Goal: Information Seeking & Learning: Learn about a topic

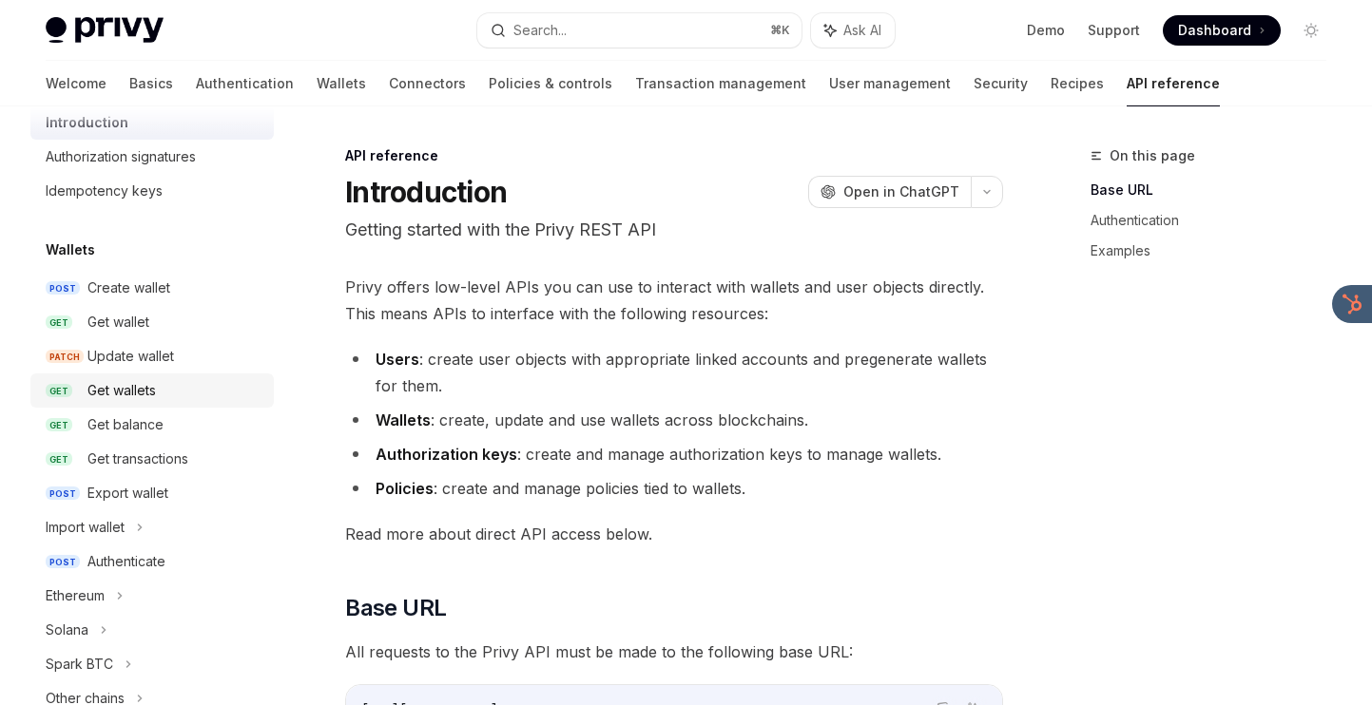
scroll to position [66, 0]
click at [164, 392] on div "Get wallets" at bounding box center [174, 388] width 175 height 23
type textarea "*"
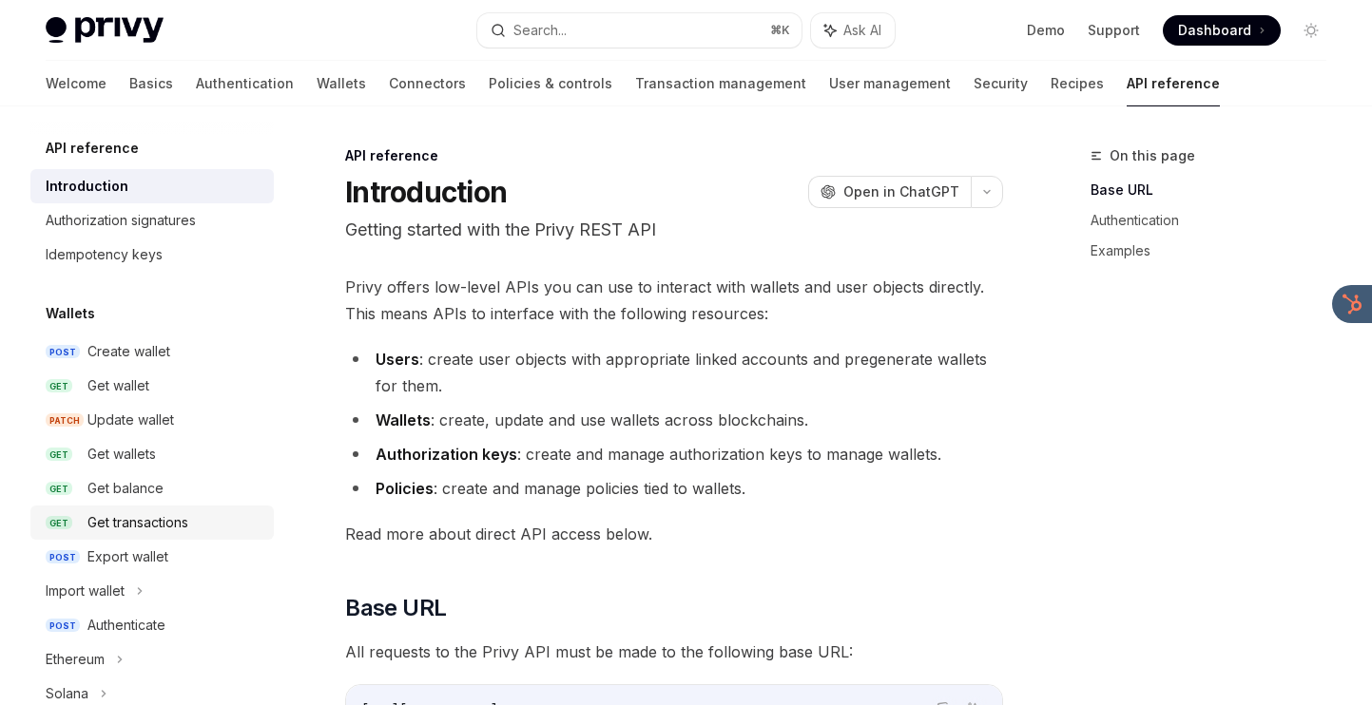
click at [117, 510] on link "GET Get transactions" at bounding box center [151, 523] width 243 height 34
type textarea "*"
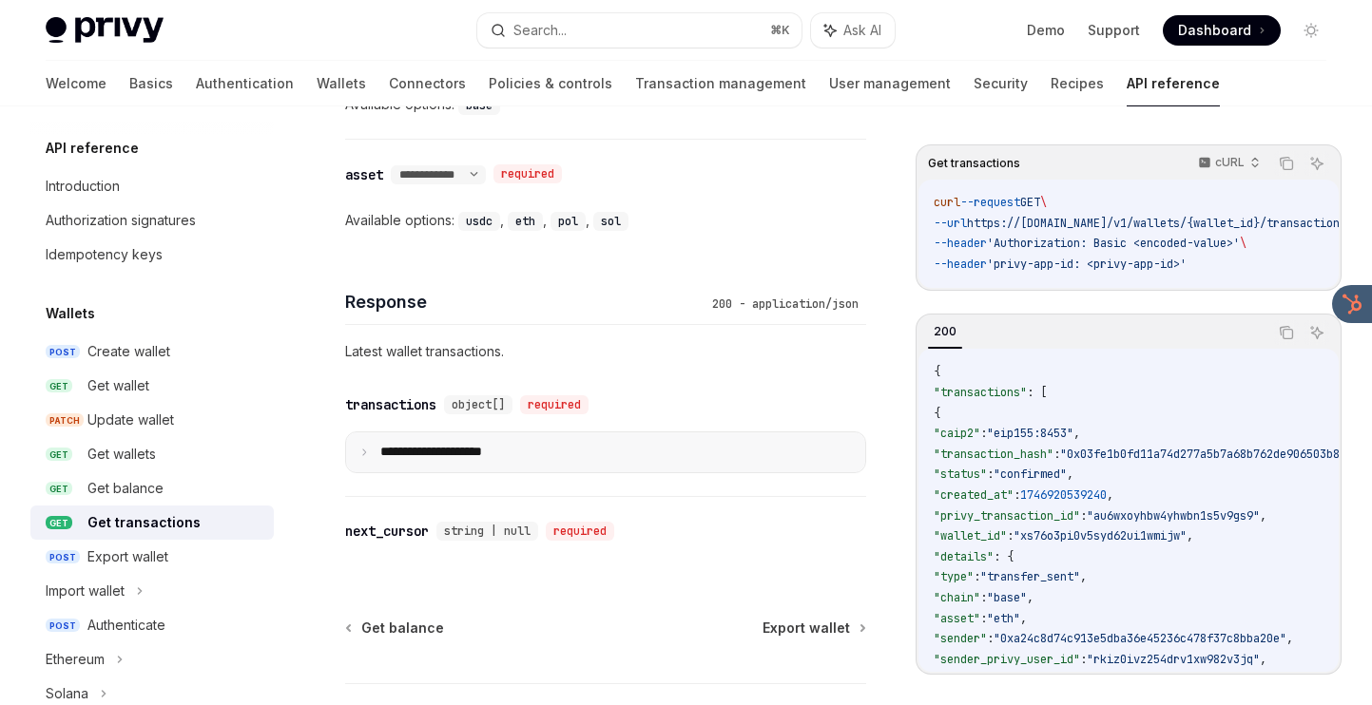
scroll to position [1158, 0]
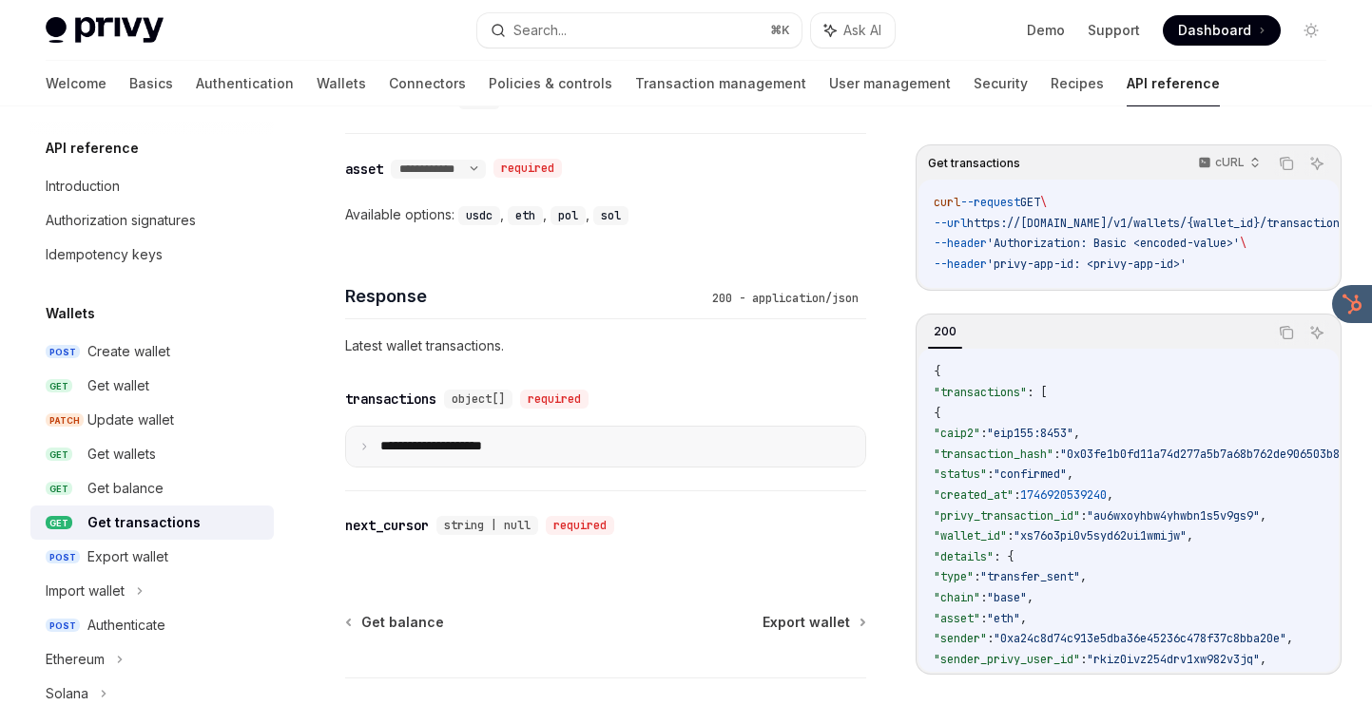
click at [716, 460] on summary "**********" at bounding box center [605, 447] width 519 height 40
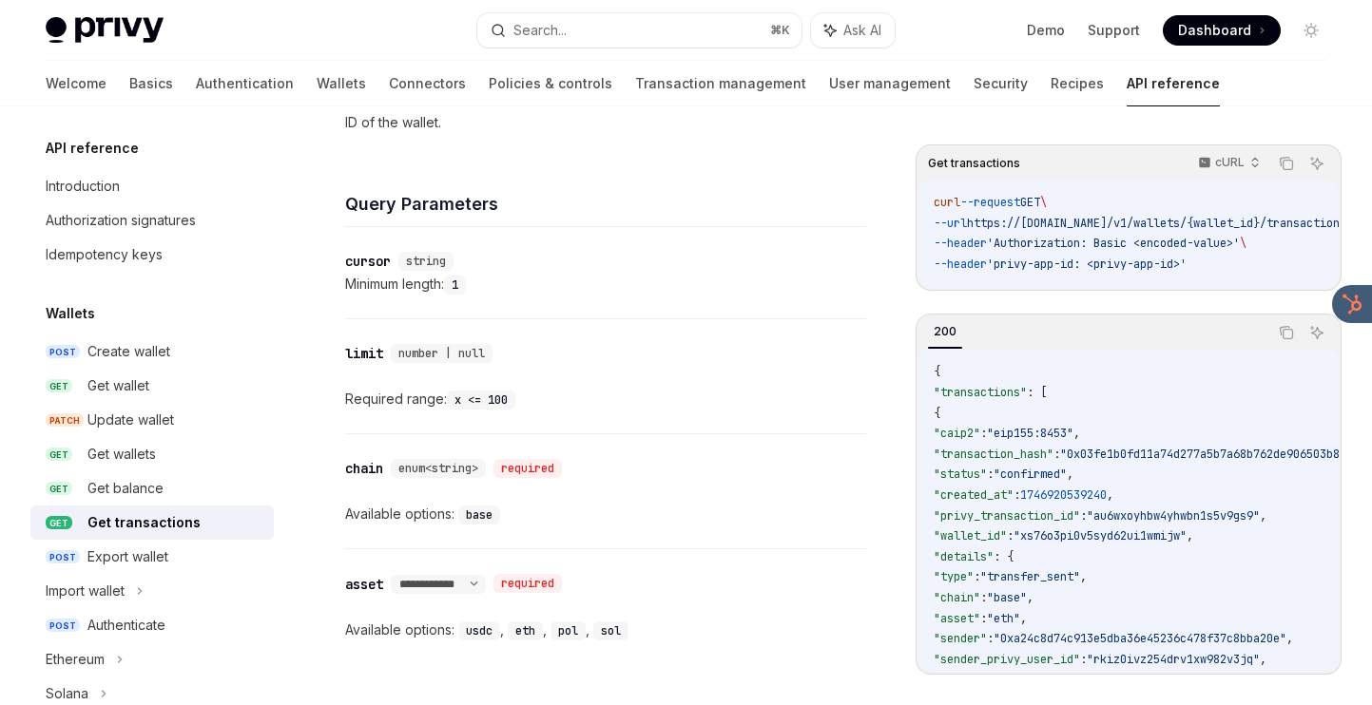
scroll to position [739, 0]
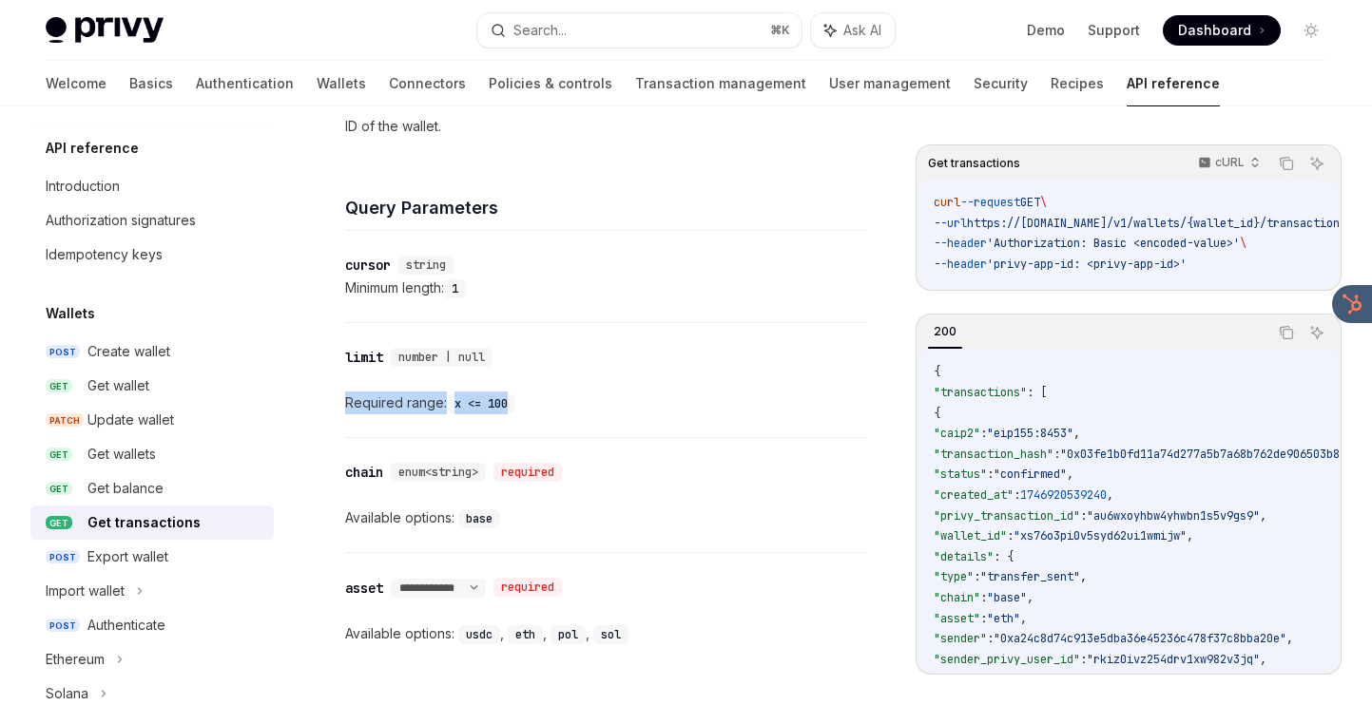
drag, startPoint x: 663, startPoint y: 414, endPoint x: 669, endPoint y: 380, distance: 33.9
click at [669, 380] on div "​ limit number | null Required range: x <= 100" at bounding box center [605, 380] width 521 height 114
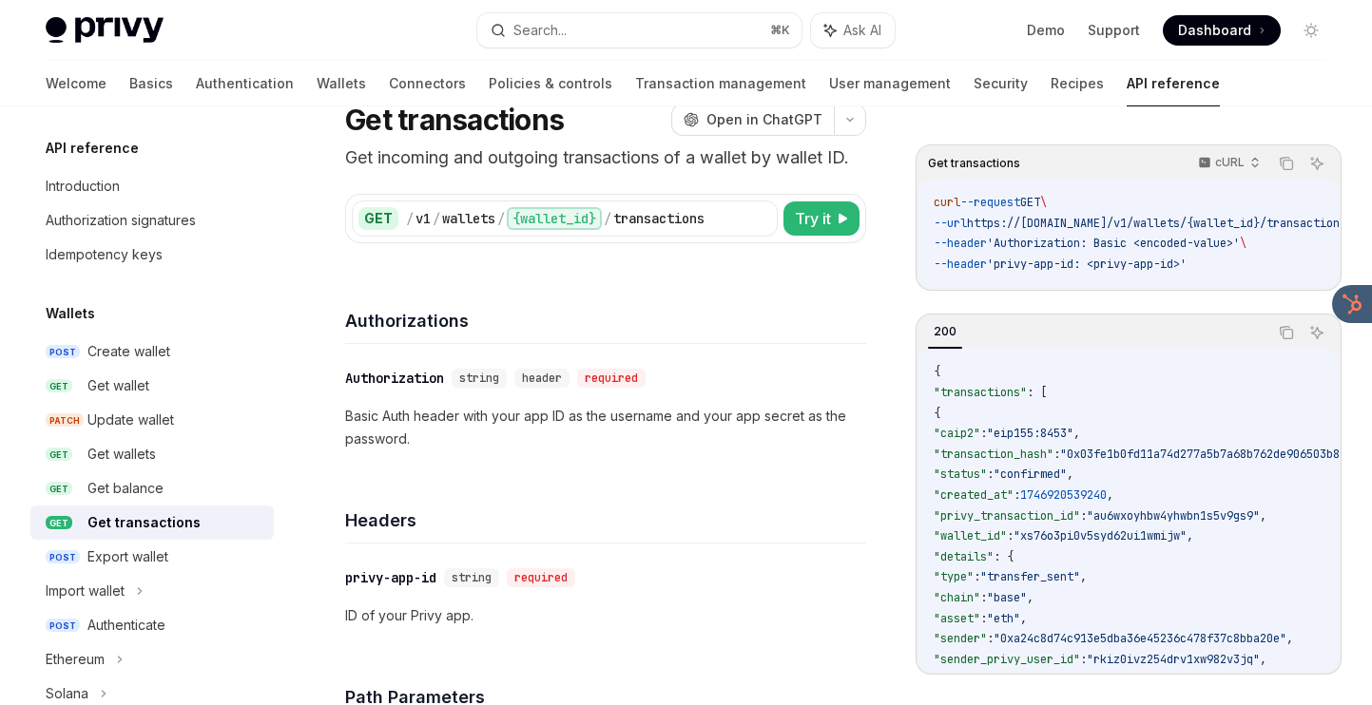
scroll to position [0, 0]
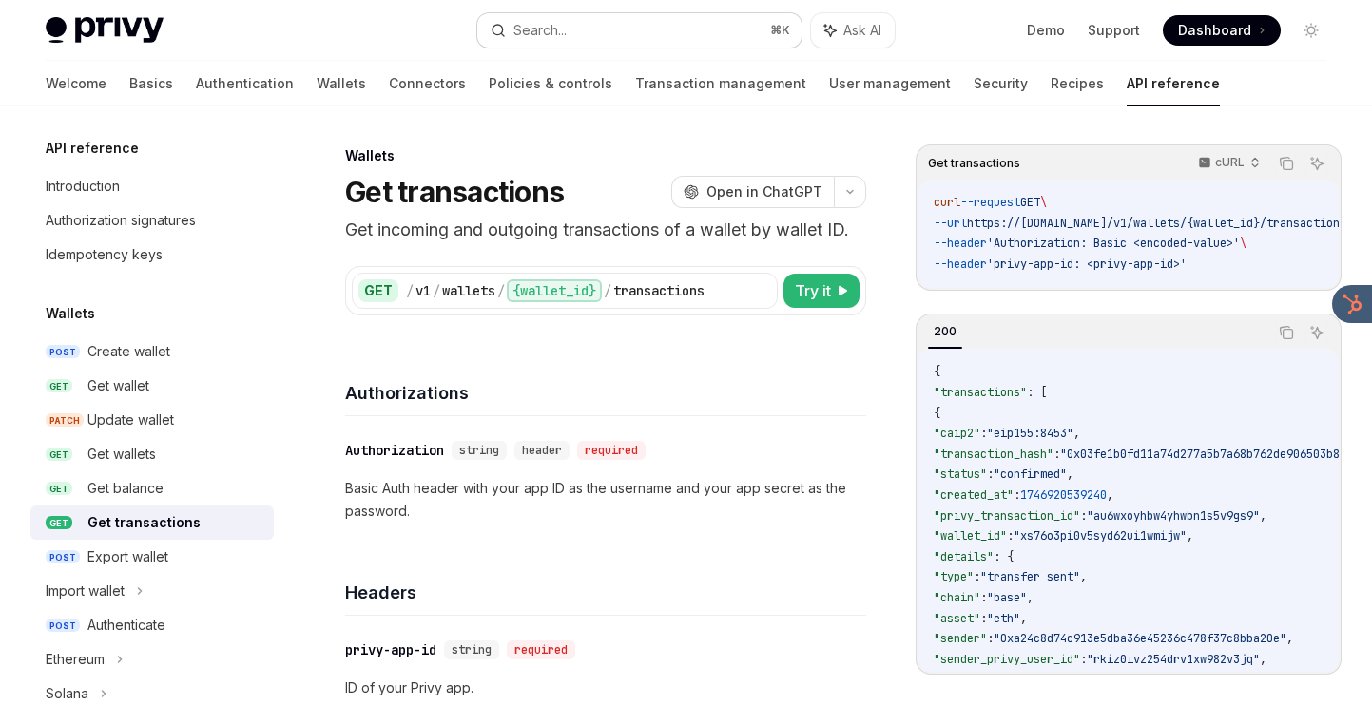
click at [581, 22] on button "Search... ⌘ K" at bounding box center [638, 30] width 323 height 34
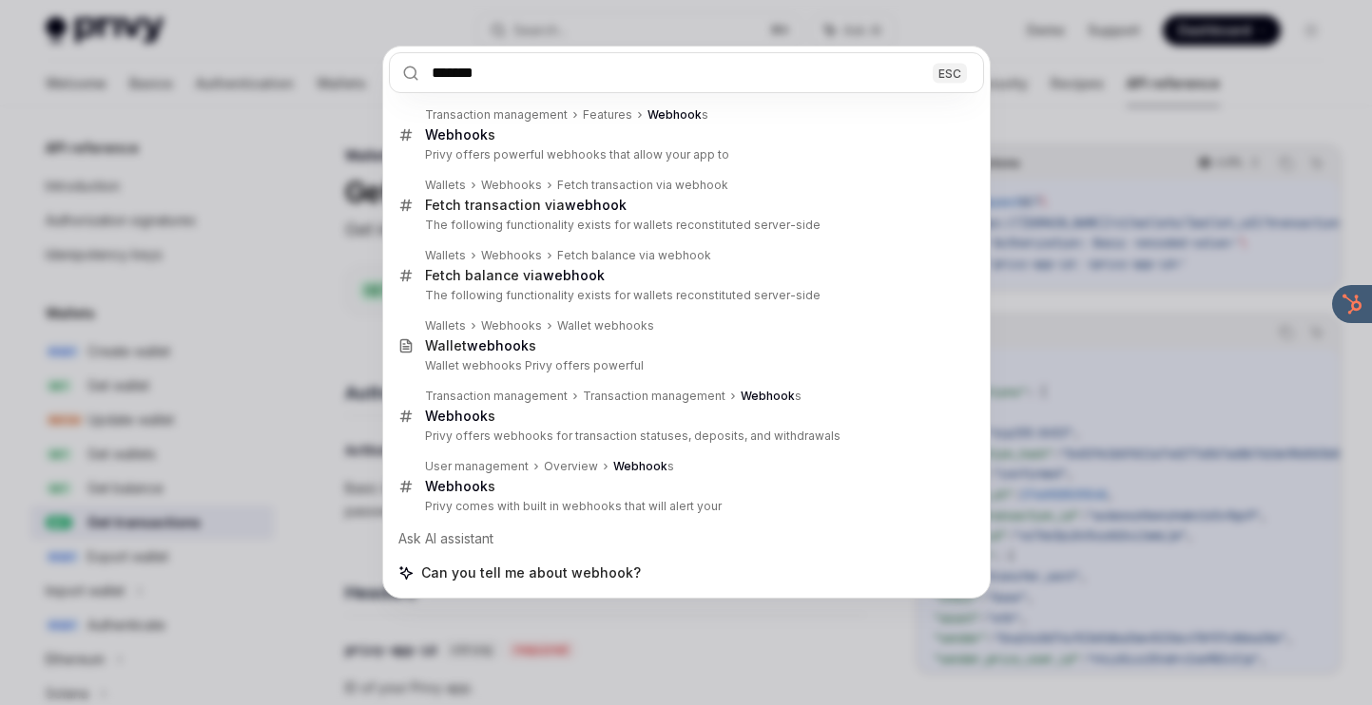
type input "*******"
click at [287, 252] on div "******* ESC Transaction management Features Webhook s Webhook s Privy offers po…" at bounding box center [686, 352] width 1372 height 705
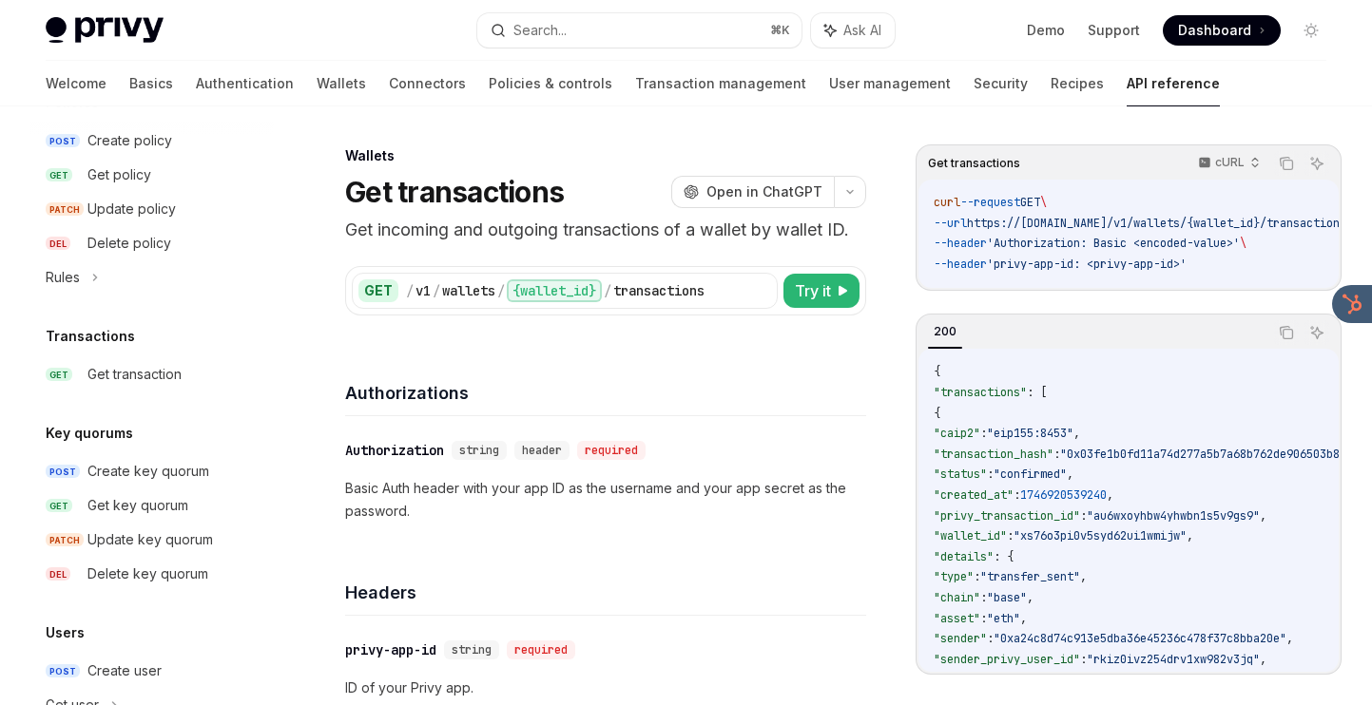
scroll to position [1259, 0]
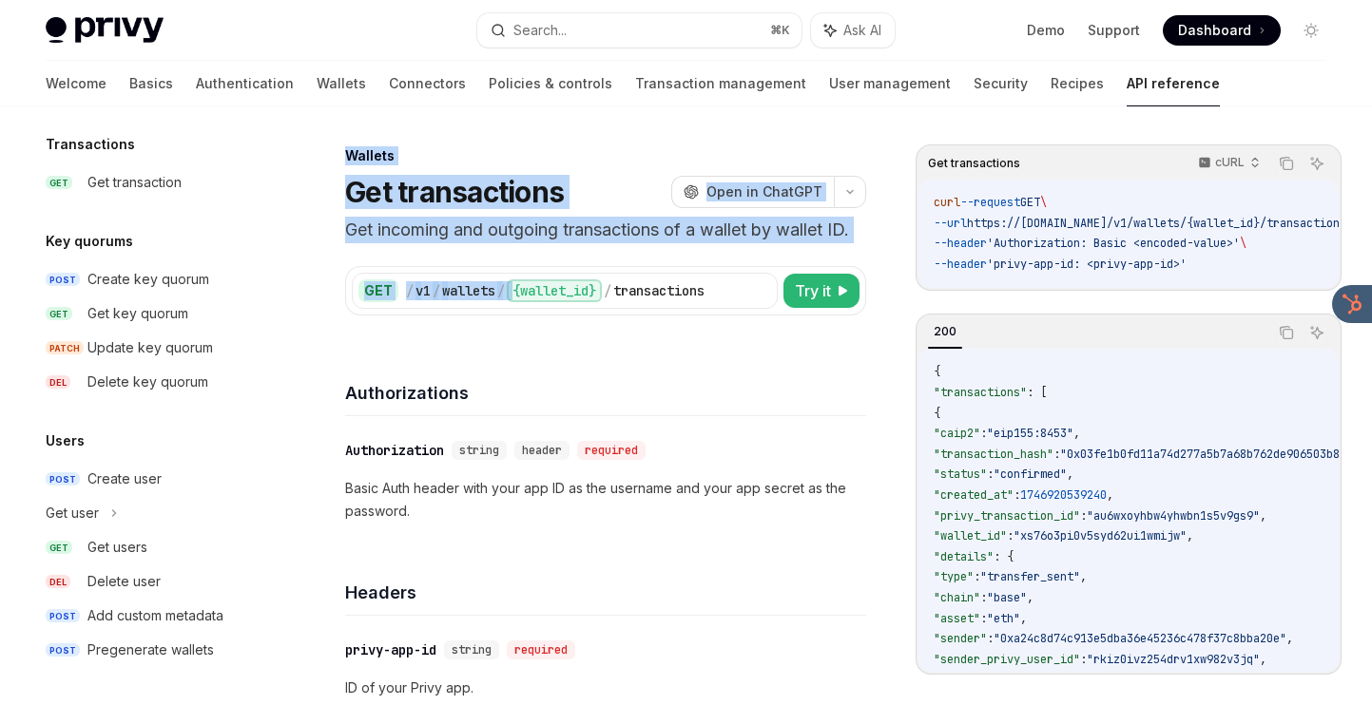
drag, startPoint x: 566, startPoint y: 125, endPoint x: 547, endPoint y: 243, distance: 119.4
click at [547, 252] on div "GET / v1 / wallets / {wallet_id} / transactions Try it Get transactions cURL Co…" at bounding box center [605, 279] width 521 height 72
drag, startPoint x: 547, startPoint y: 258, endPoint x: 562, endPoint y: 136, distance: 122.6
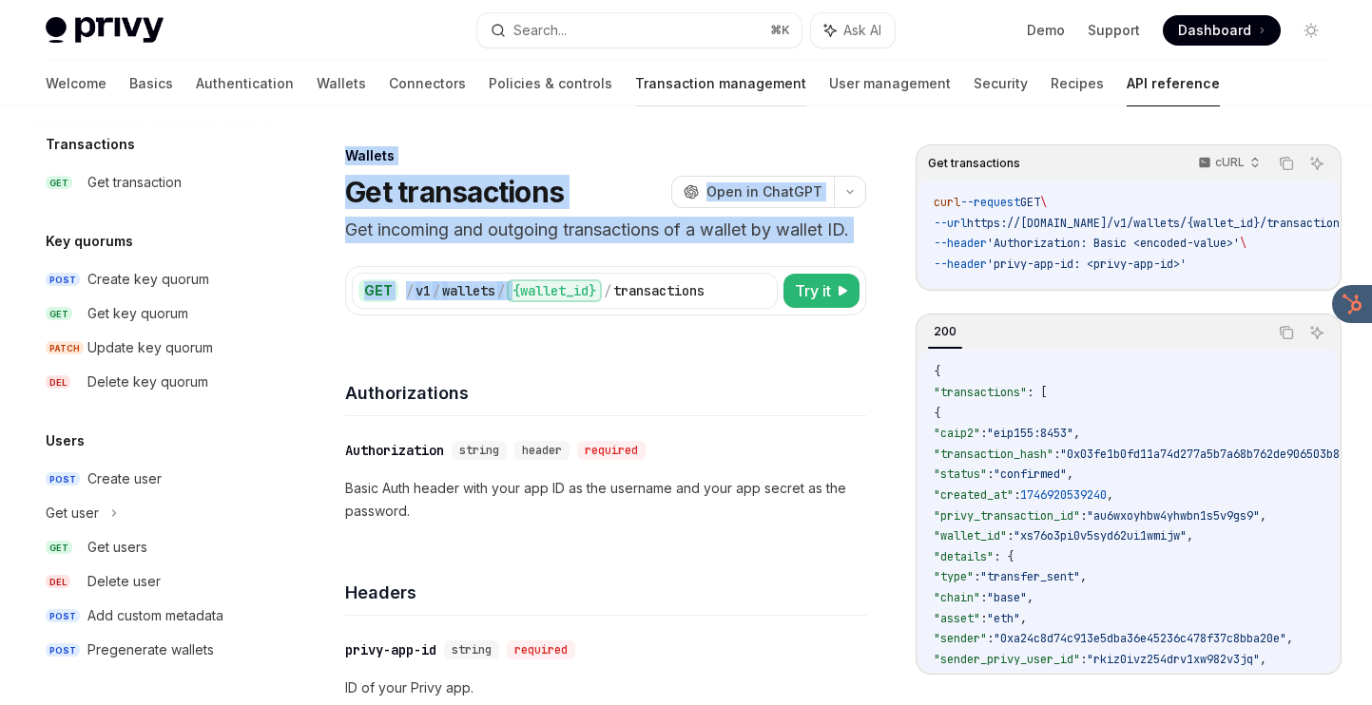
click at [635, 87] on link "Transaction management" at bounding box center [720, 84] width 171 height 46
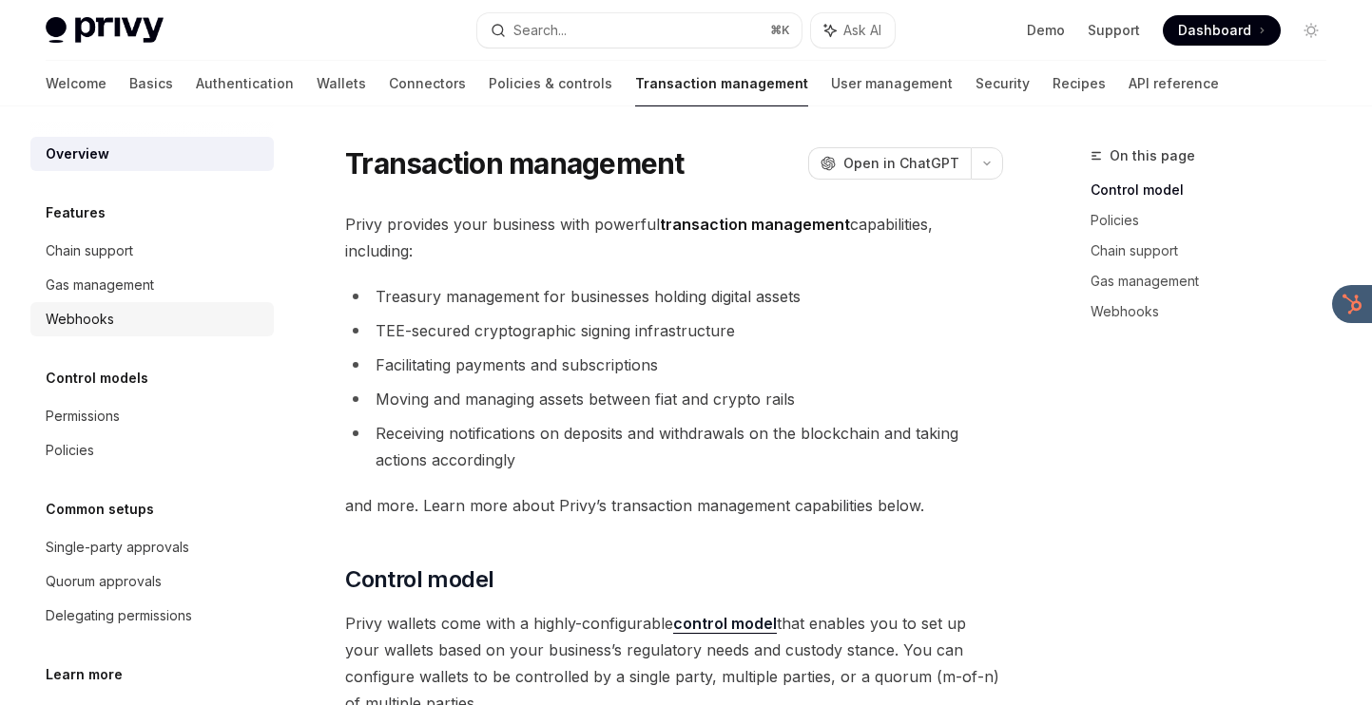
click at [163, 324] on div "Webhooks" at bounding box center [154, 319] width 217 height 23
type textarea "*"
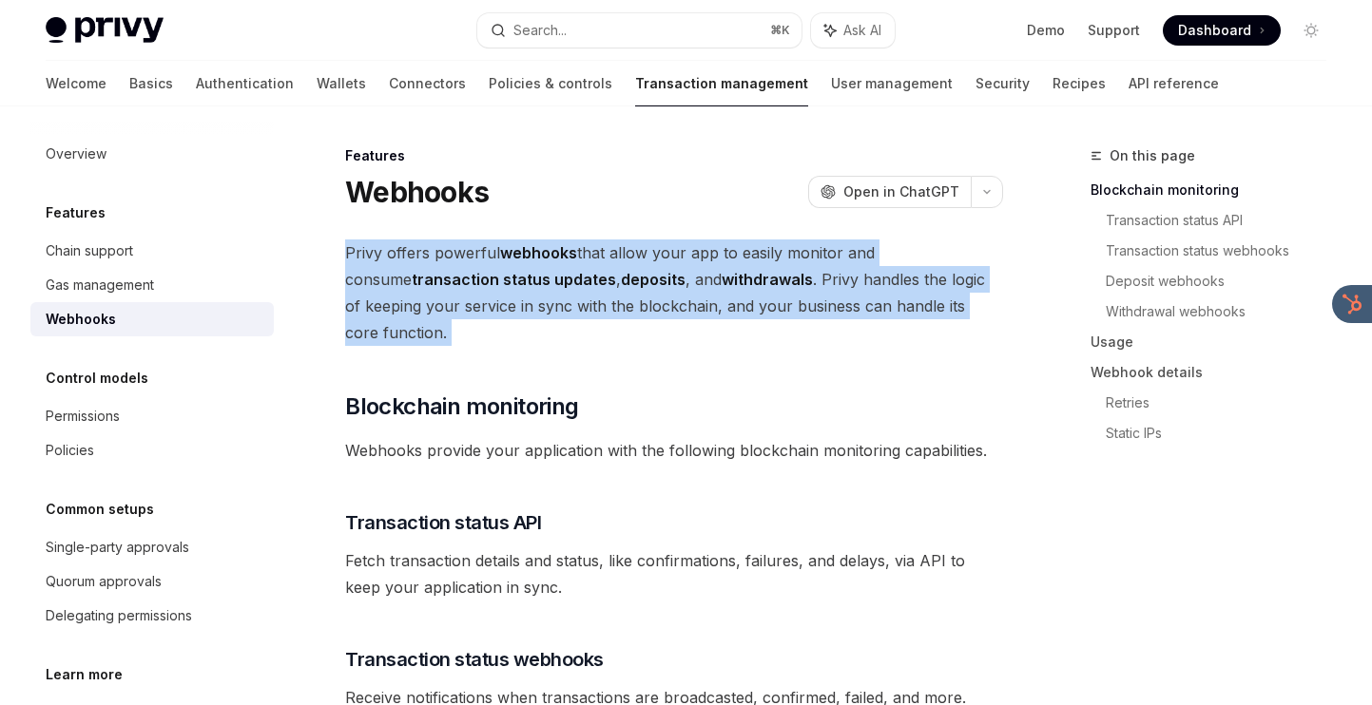
drag, startPoint x: 738, startPoint y: 231, endPoint x: 711, endPoint y: 323, distance: 96.0
